Goal: Navigation & Orientation: Find specific page/section

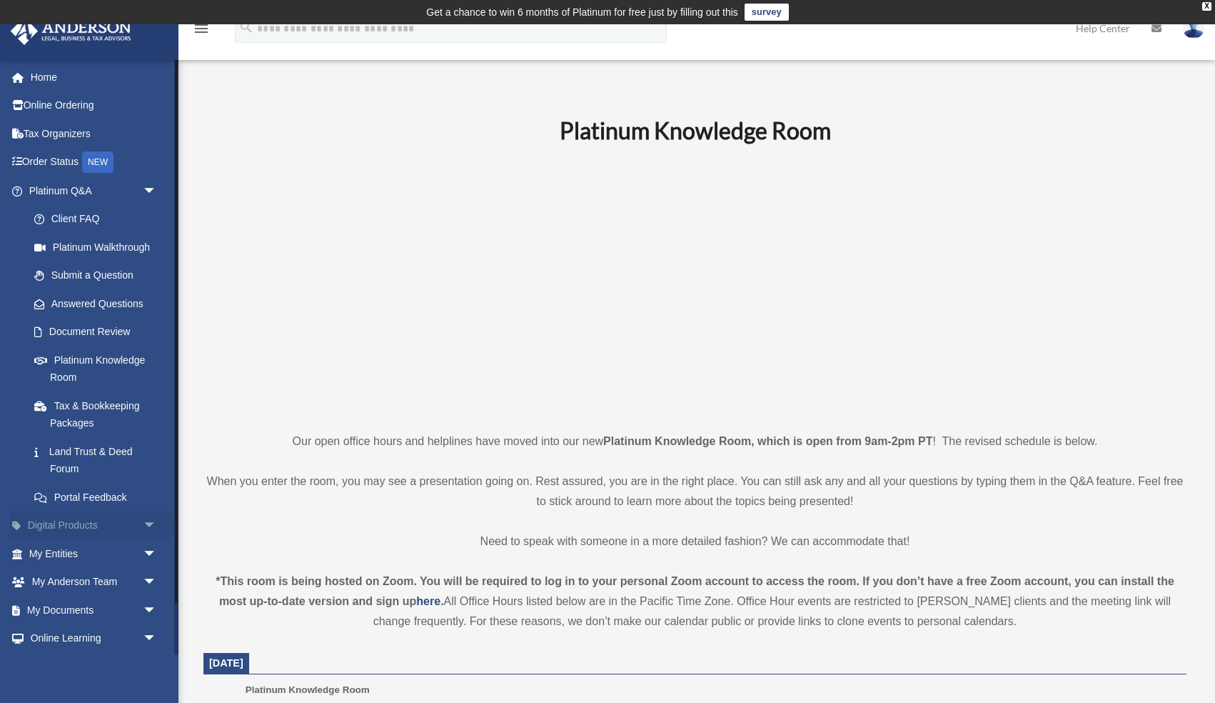
click at [145, 525] on span "arrow_drop_down" at bounding box center [157, 525] width 29 height 29
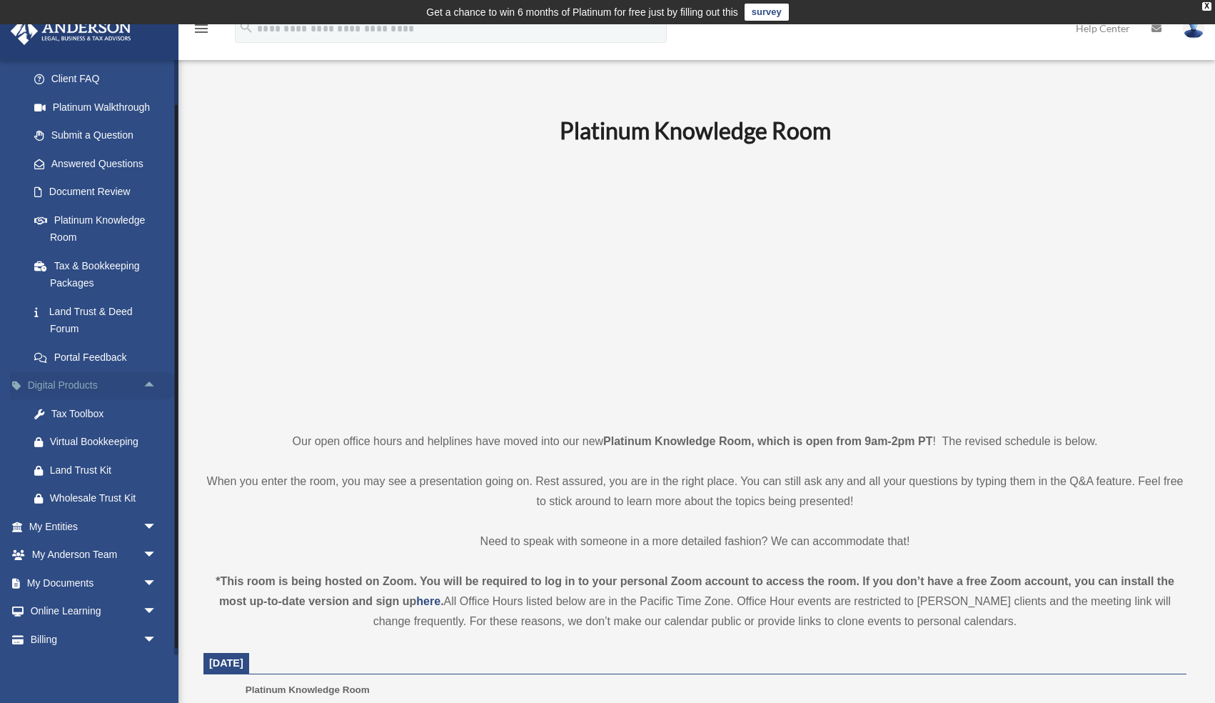
scroll to position [170, 0]
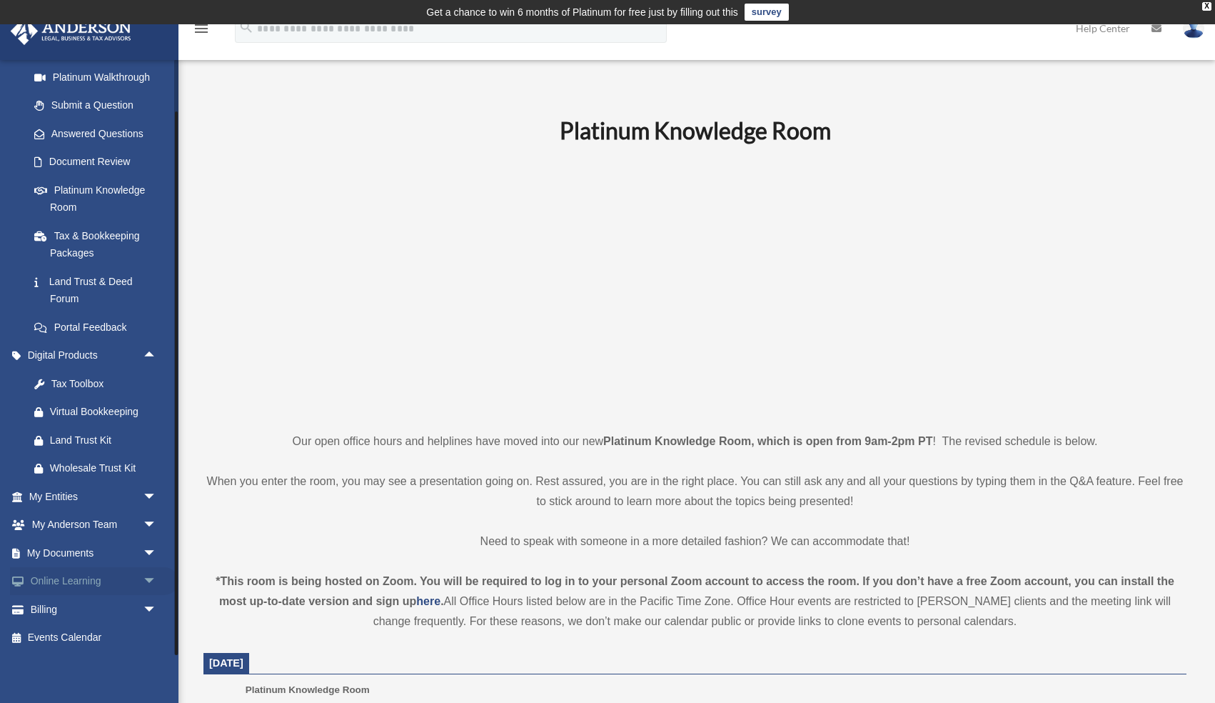
click at [146, 579] on span "arrow_drop_down" at bounding box center [157, 581] width 29 height 29
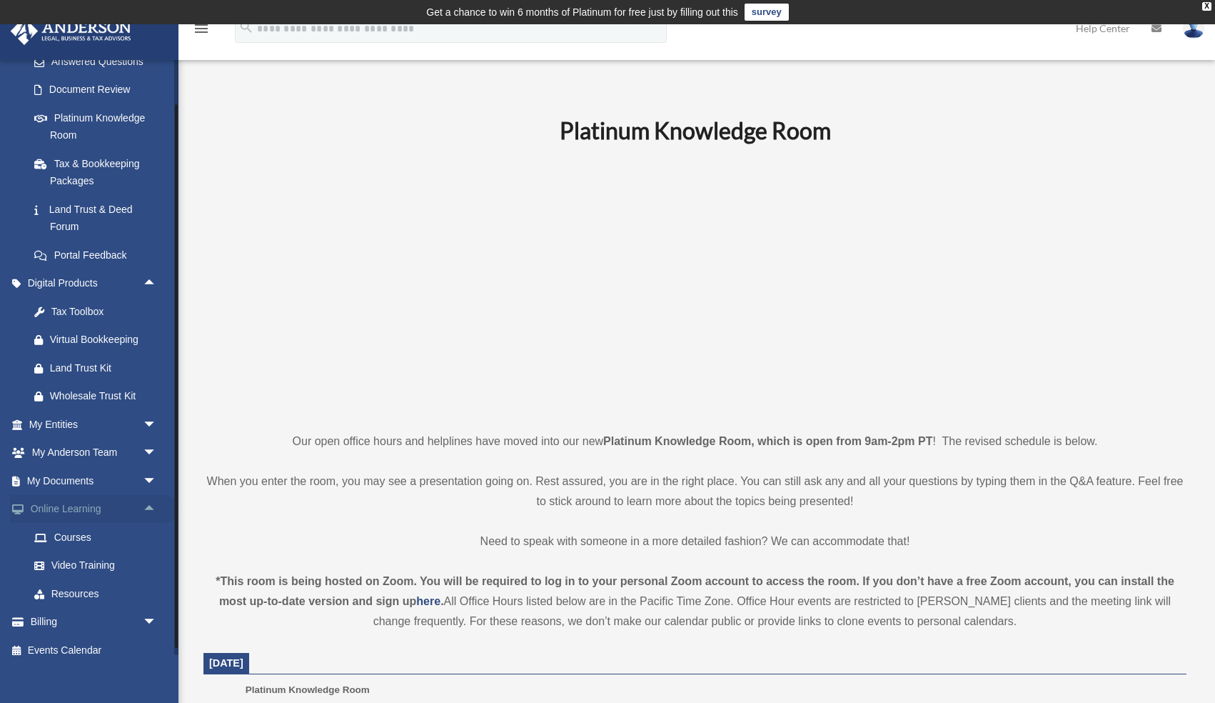
scroll to position [254, 0]
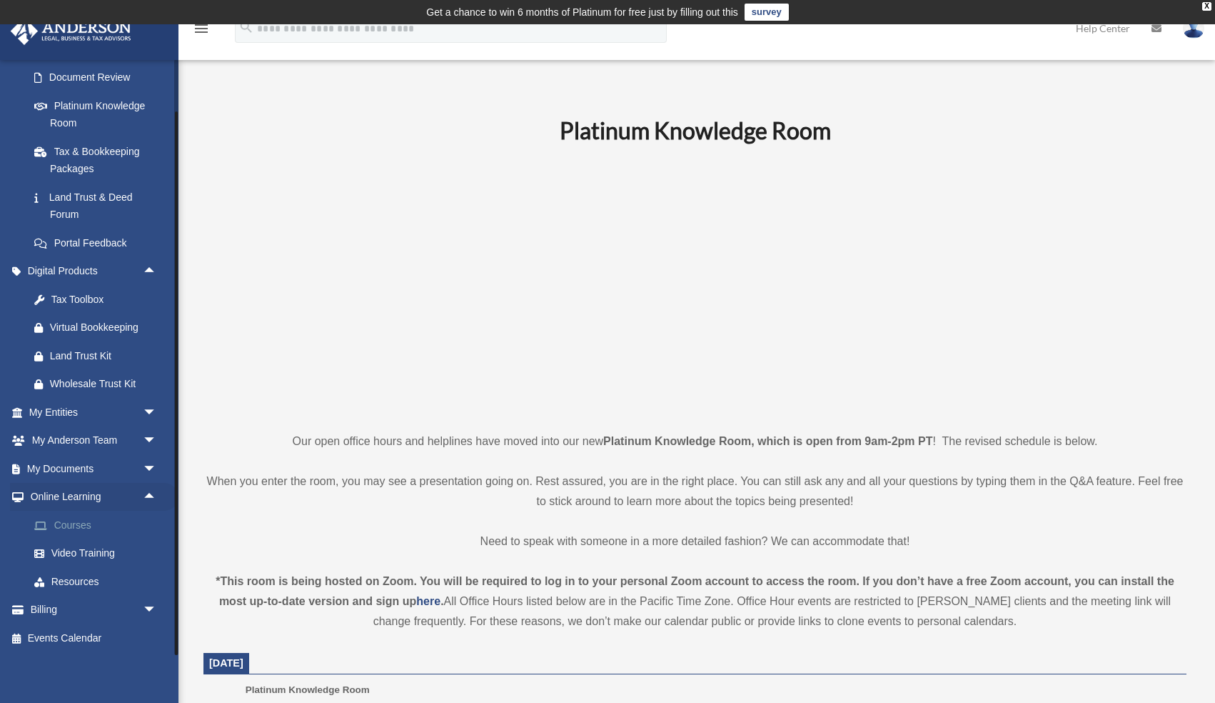
click at [76, 528] on link "Courses" at bounding box center [99, 525] width 159 height 29
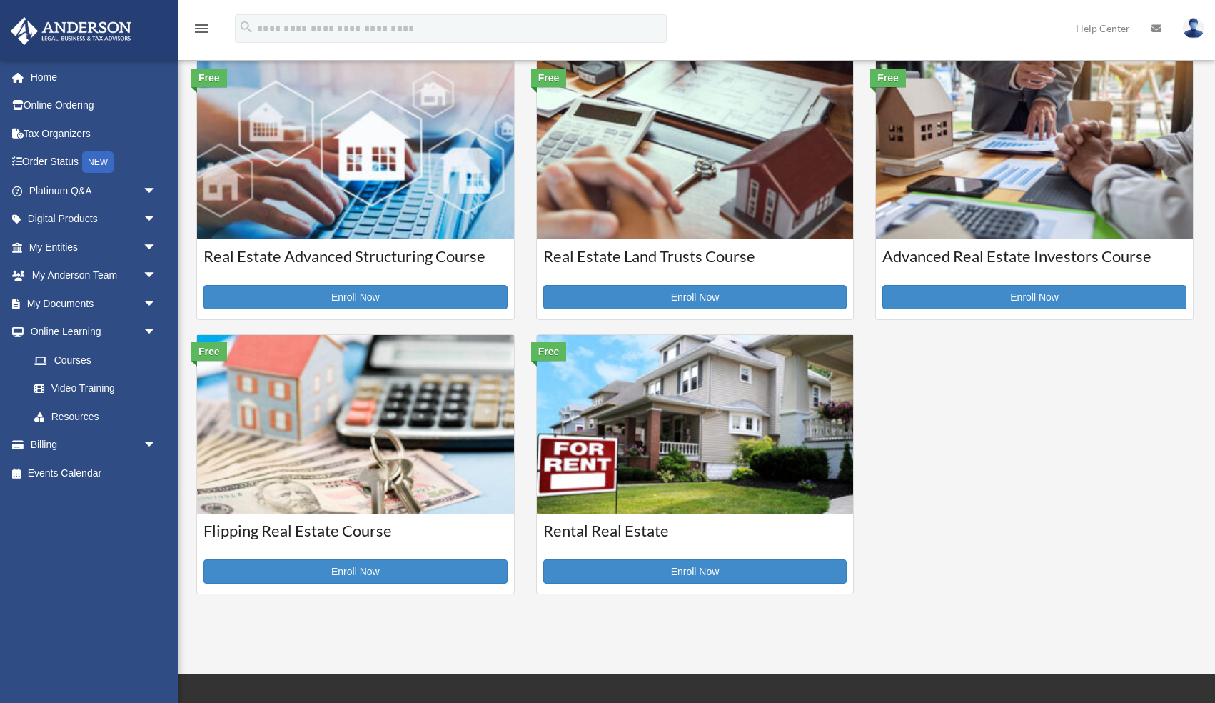
scroll to position [331, 0]
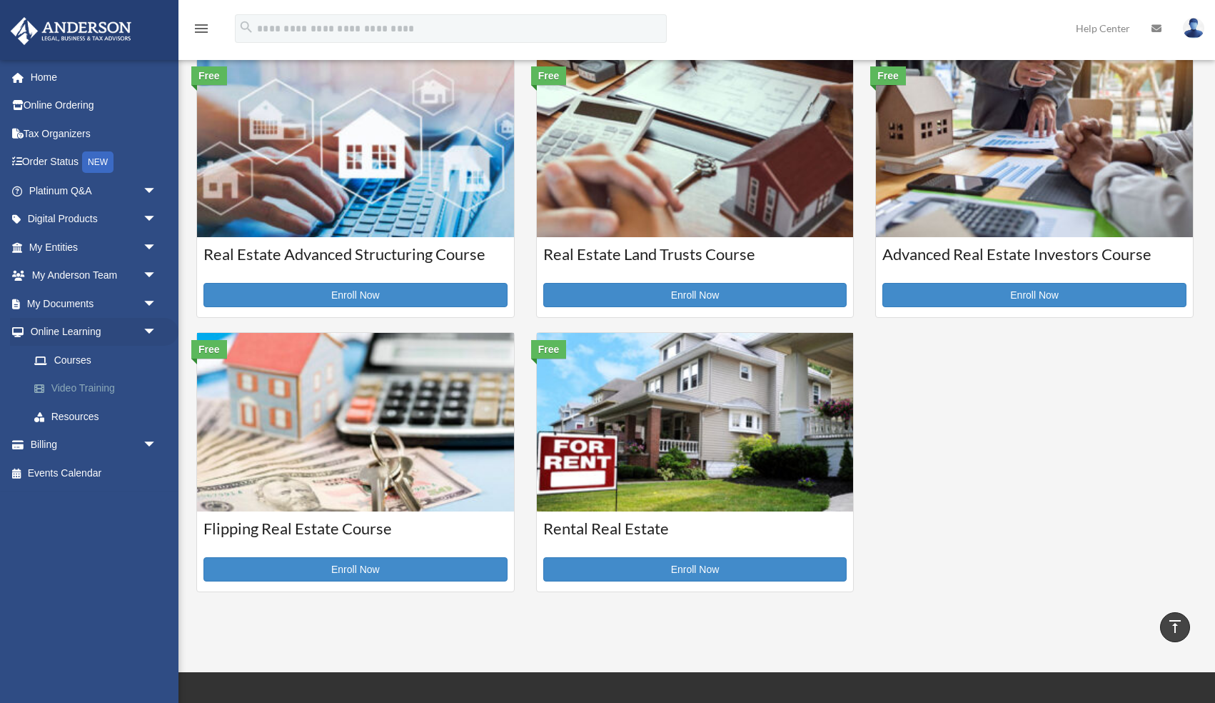
click at [89, 391] on link "Video Training" at bounding box center [99, 388] width 159 height 29
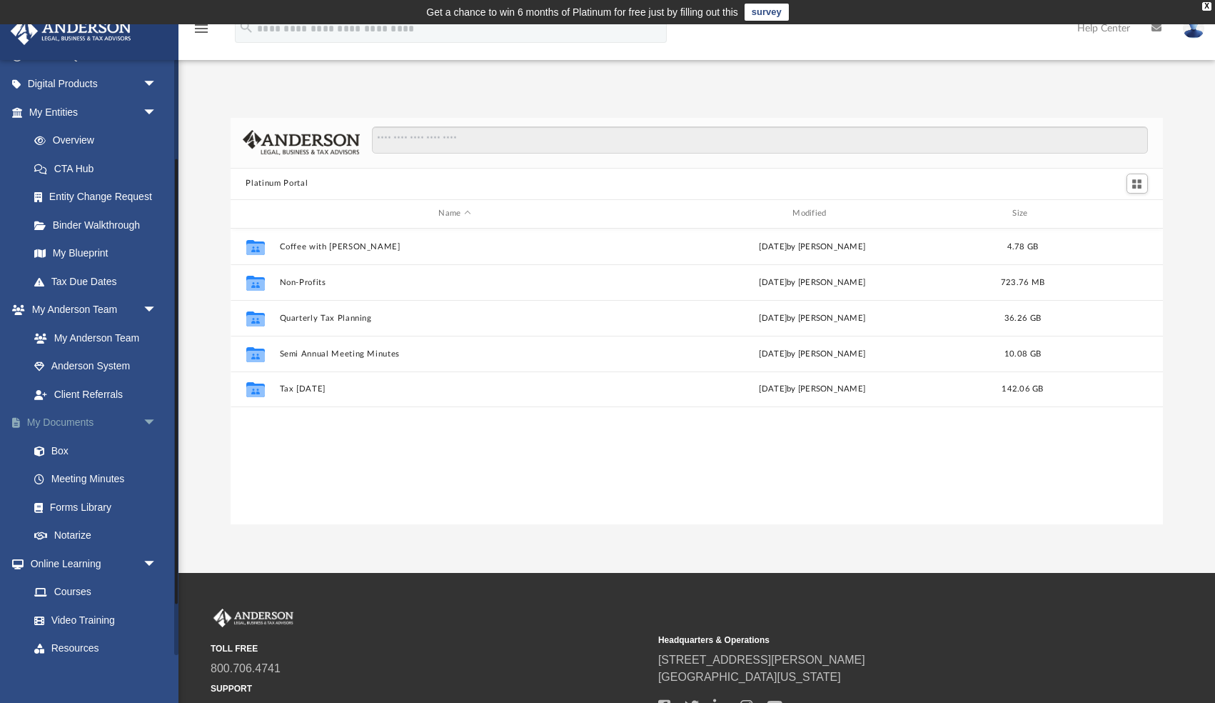
scroll to position [202, 0]
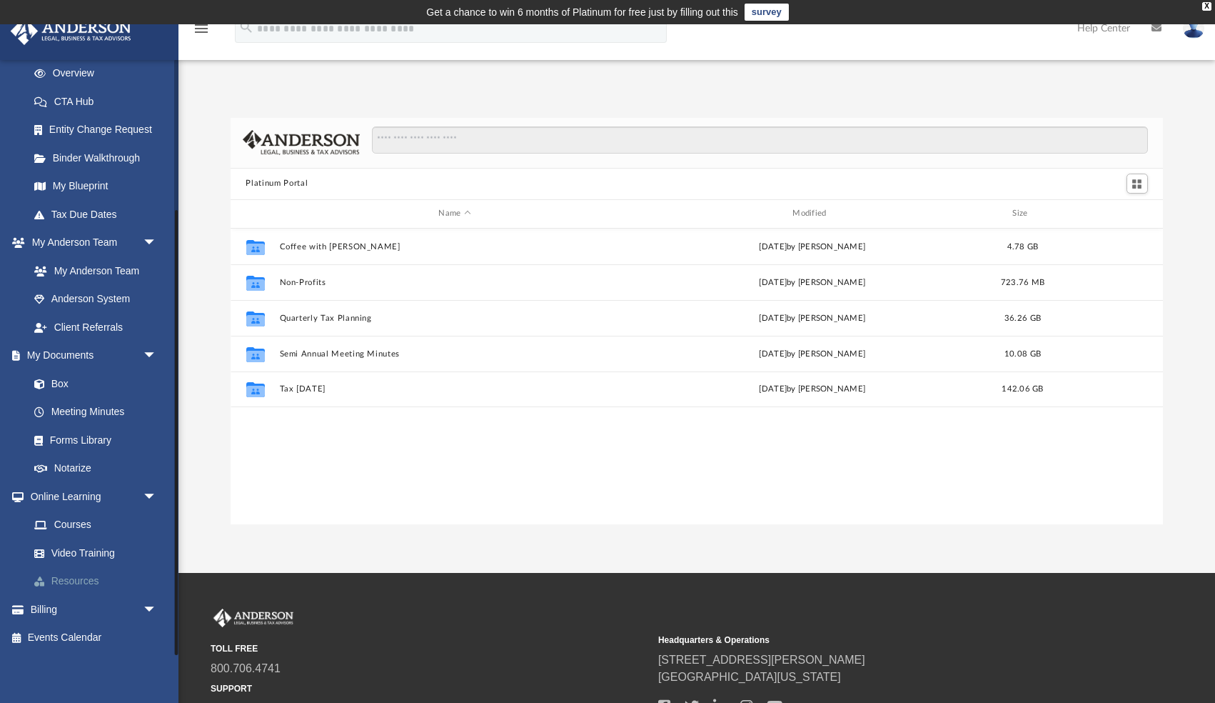
click at [85, 582] on link "Resources" at bounding box center [99, 581] width 159 height 29
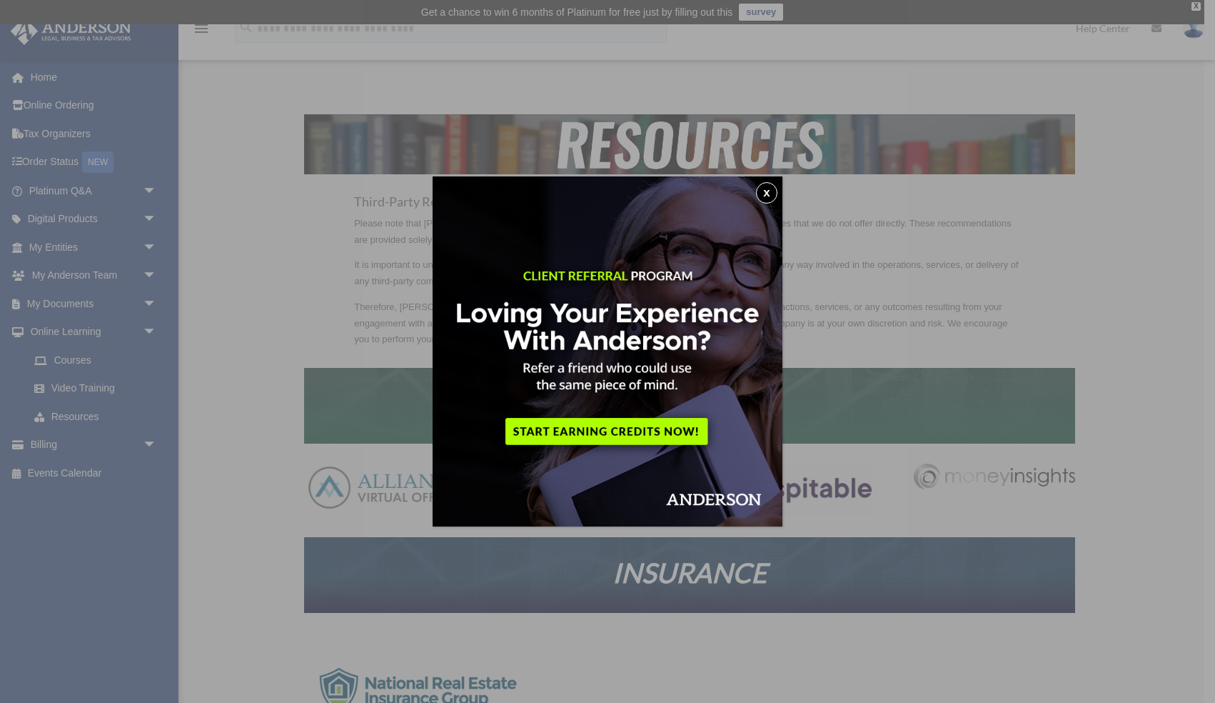
click at [763, 194] on button "x" at bounding box center [766, 192] width 21 height 21
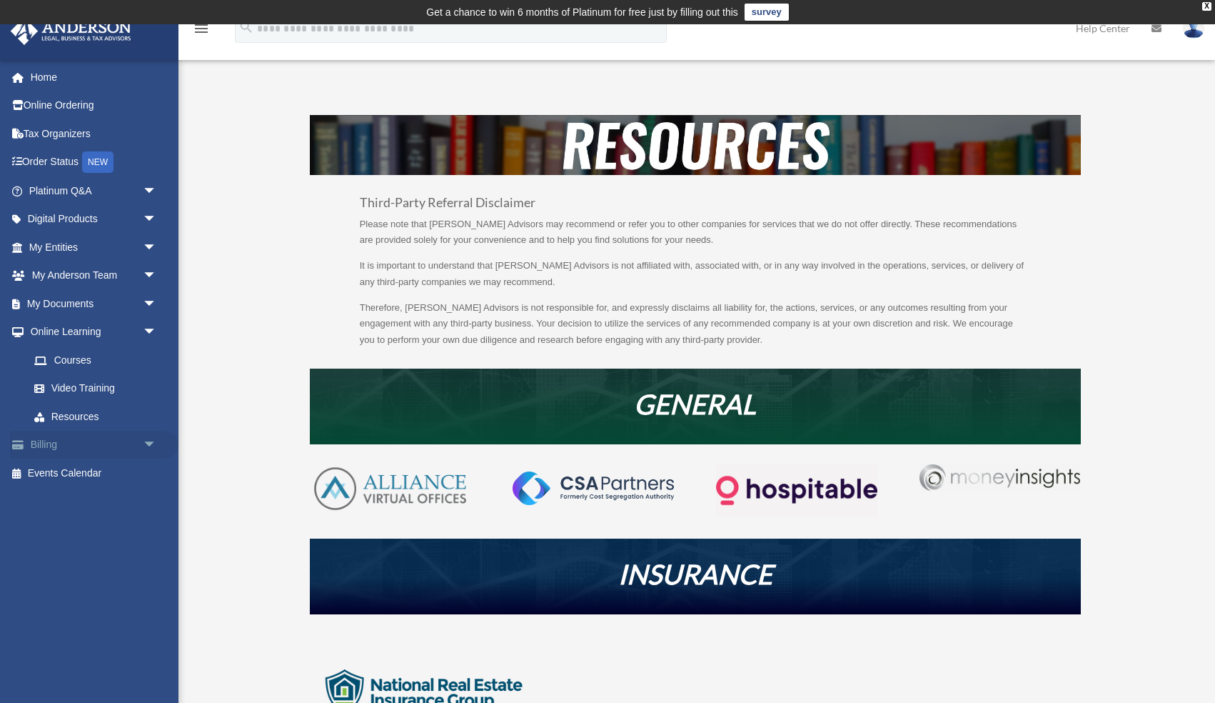
click at [132, 441] on link "Billing arrow_drop_down" at bounding box center [94, 445] width 169 height 29
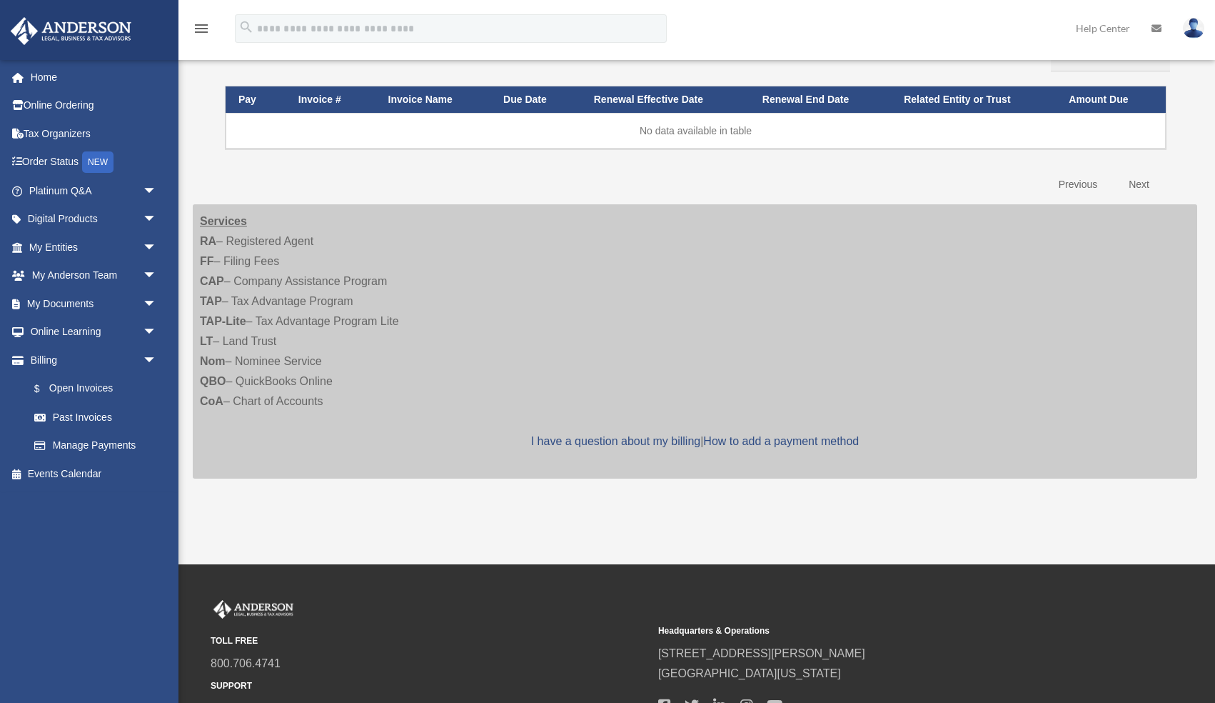
scroll to position [193, 0]
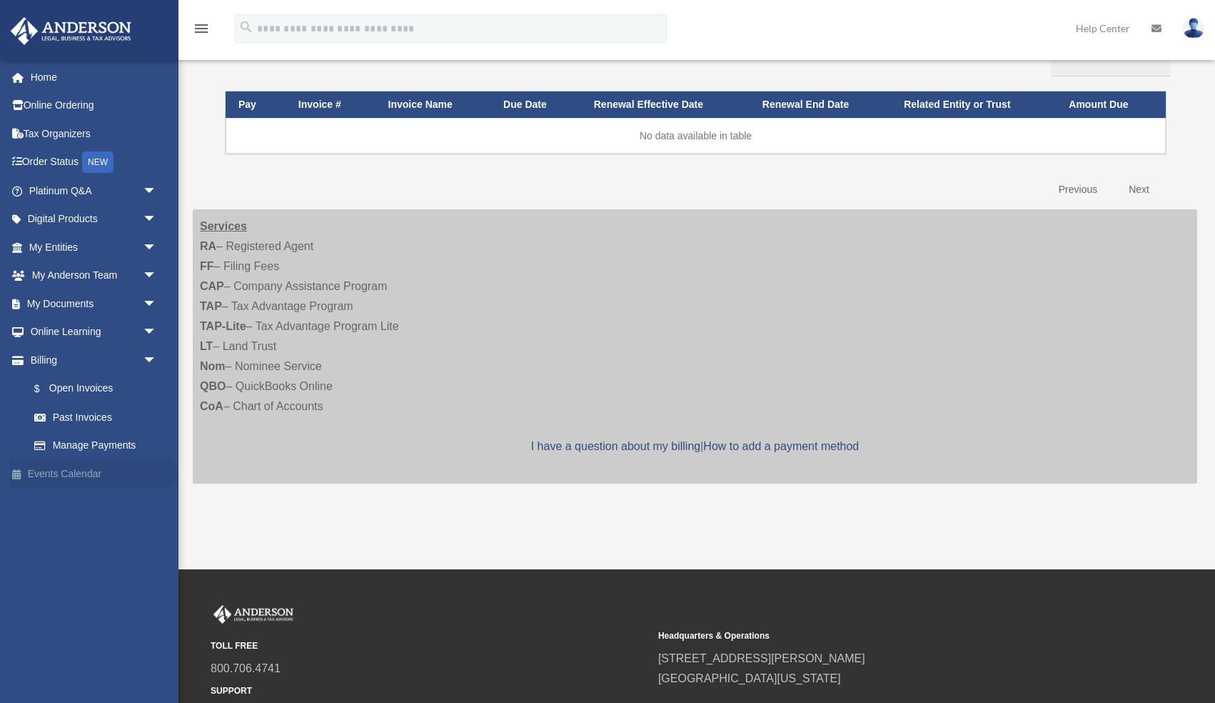
click at [55, 476] on link "Events Calendar" at bounding box center [94, 473] width 169 height 29
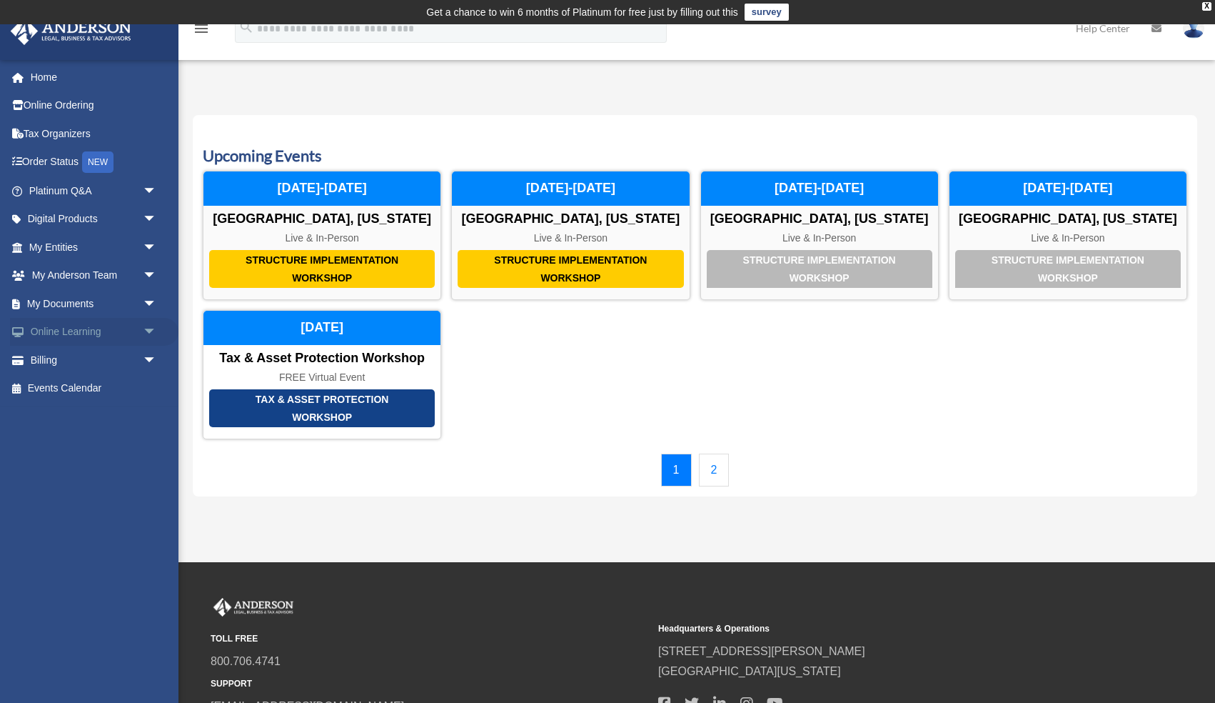
click at [67, 329] on link "Online Learning arrow_drop_down" at bounding box center [94, 332] width 169 height 29
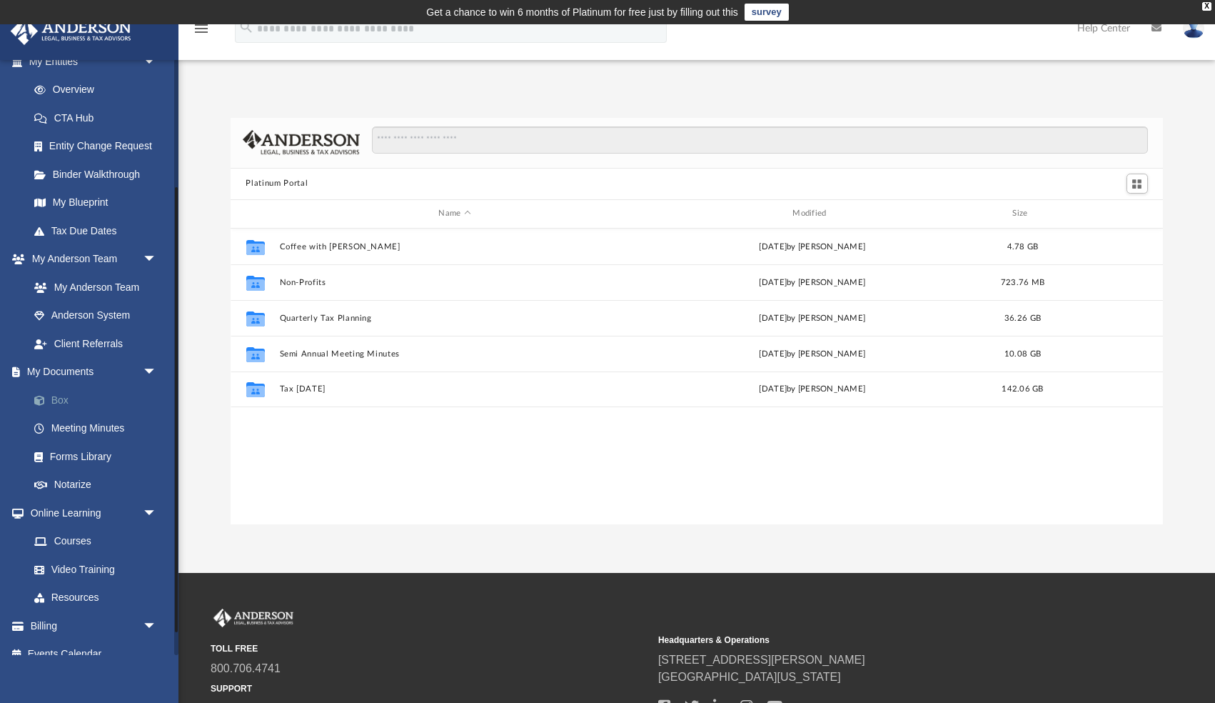
scroll to position [202, 0]
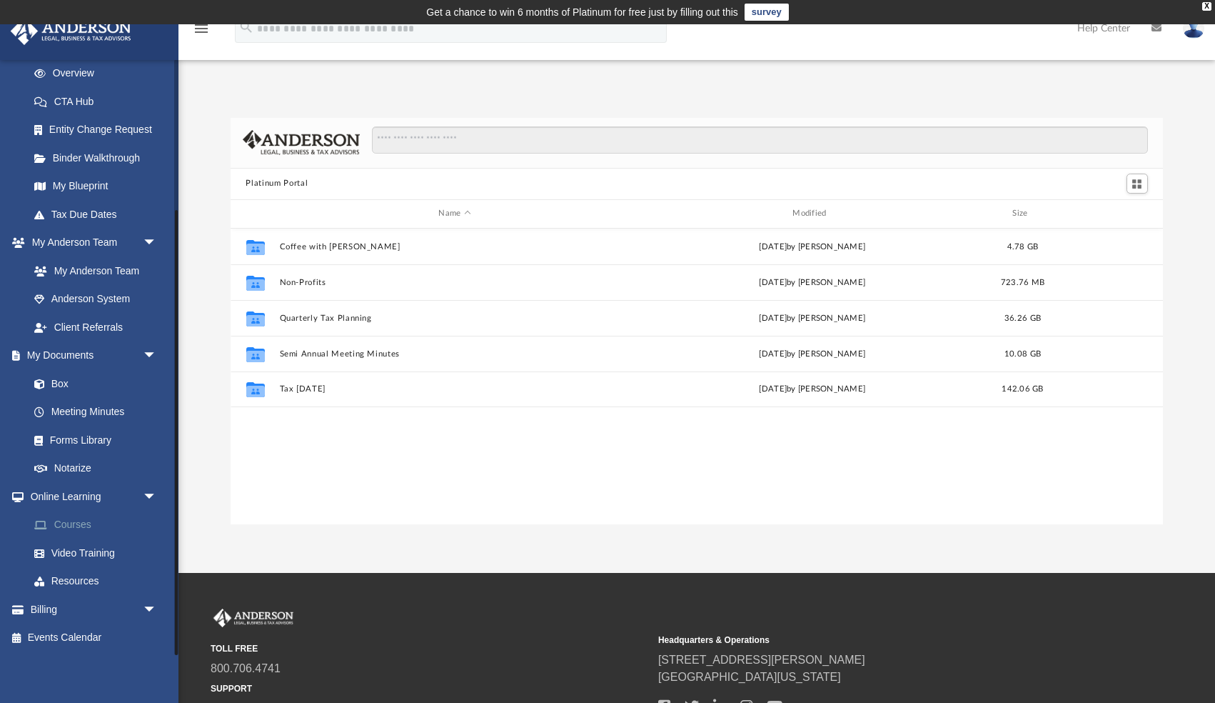
click at [63, 522] on link "Courses" at bounding box center [99, 525] width 159 height 29
